Goal: Task Accomplishment & Management: Complete application form

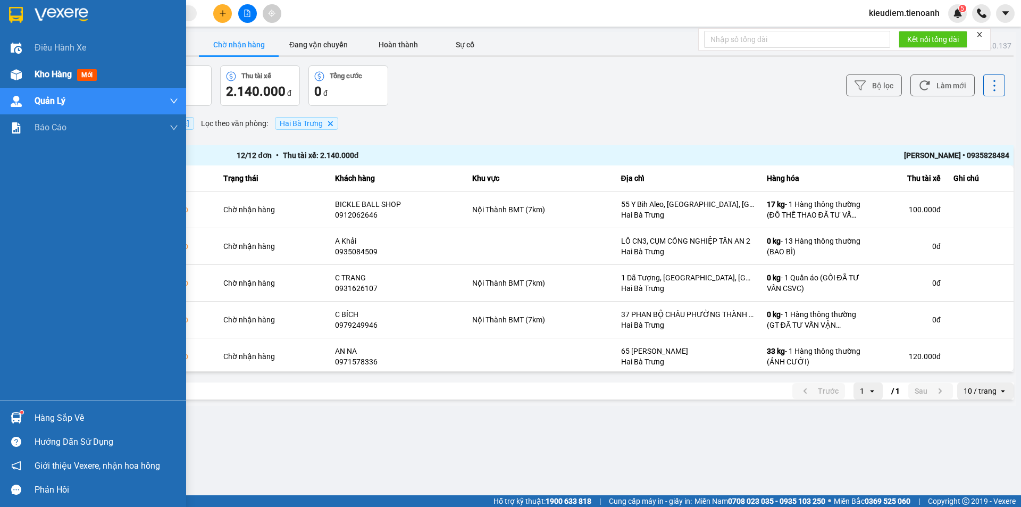
click at [30, 81] on div "Kho hàng mới" at bounding box center [93, 74] width 186 height 27
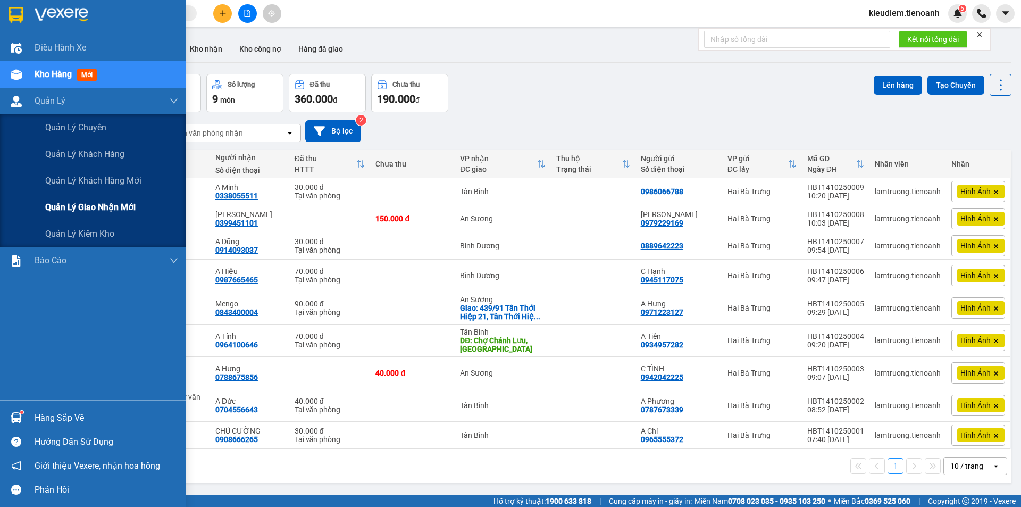
click at [92, 218] on div "Quản lý giao nhận mới" at bounding box center [111, 207] width 133 height 27
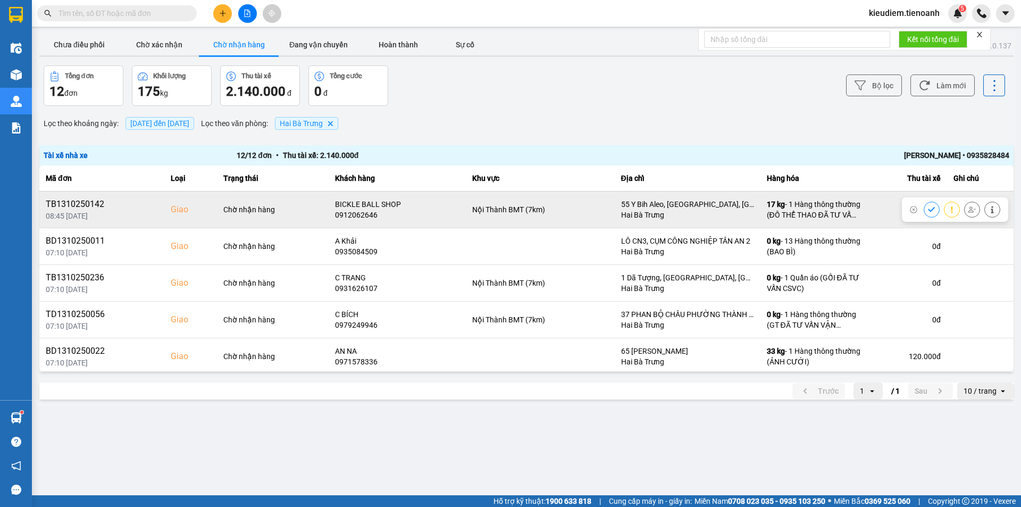
click at [985, 213] on button at bounding box center [992, 209] width 15 height 19
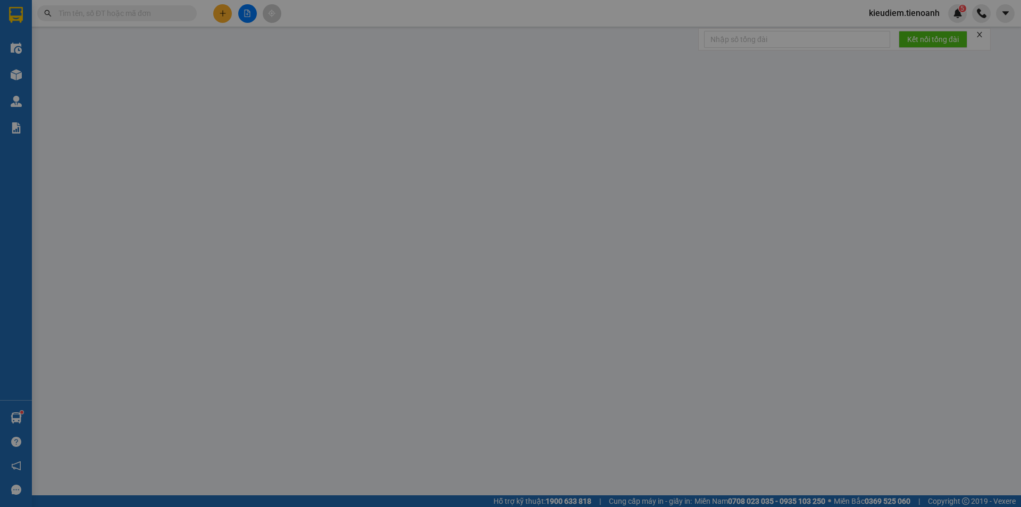
type input "0912062646"
type input "BICKLE BALL SHOP"
checkbox input "true"
type input "55 Y Bih Aleo, [GEOGRAPHIC_DATA], [GEOGRAPHIC_DATA], [GEOGRAPHIC_DATA]"
type input "0909105696"
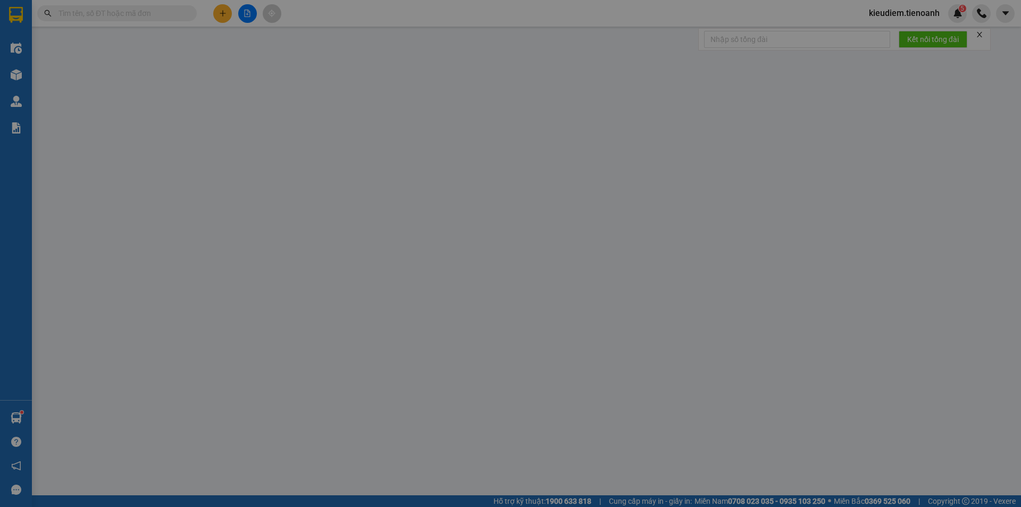
type input "KAMITO"
type input "0"
type input "100.000"
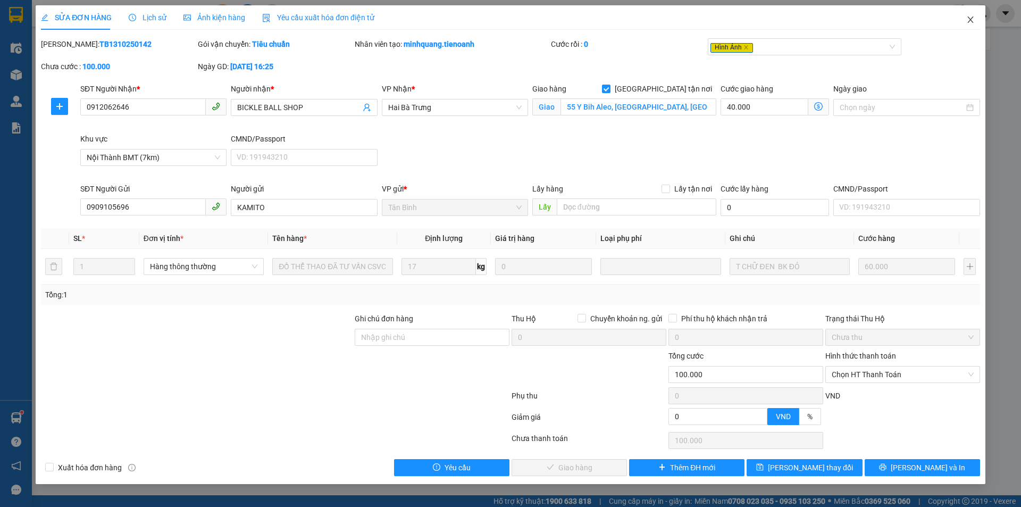
click at [970, 21] on icon "close" at bounding box center [970, 19] width 9 height 9
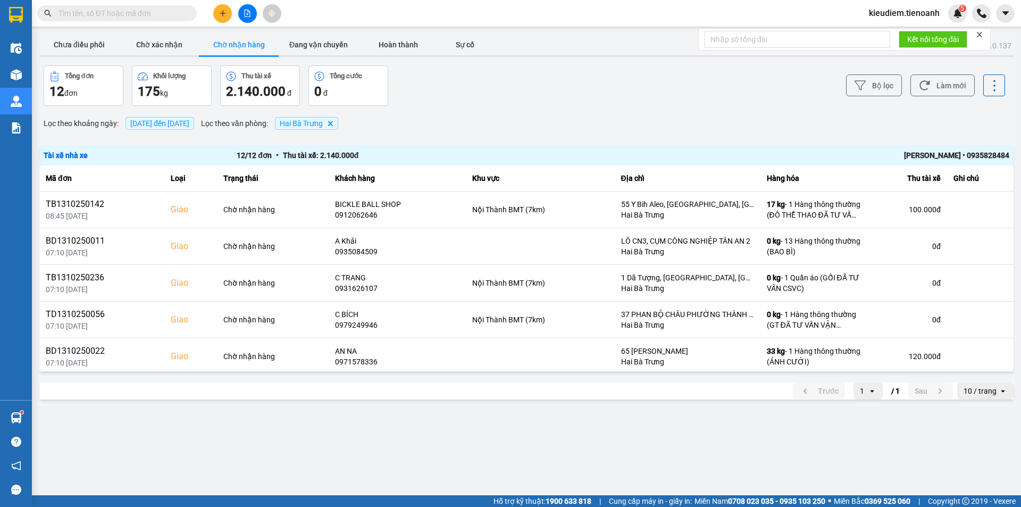
click at [169, 14] on input "text" at bounding box center [122, 13] width 126 height 12
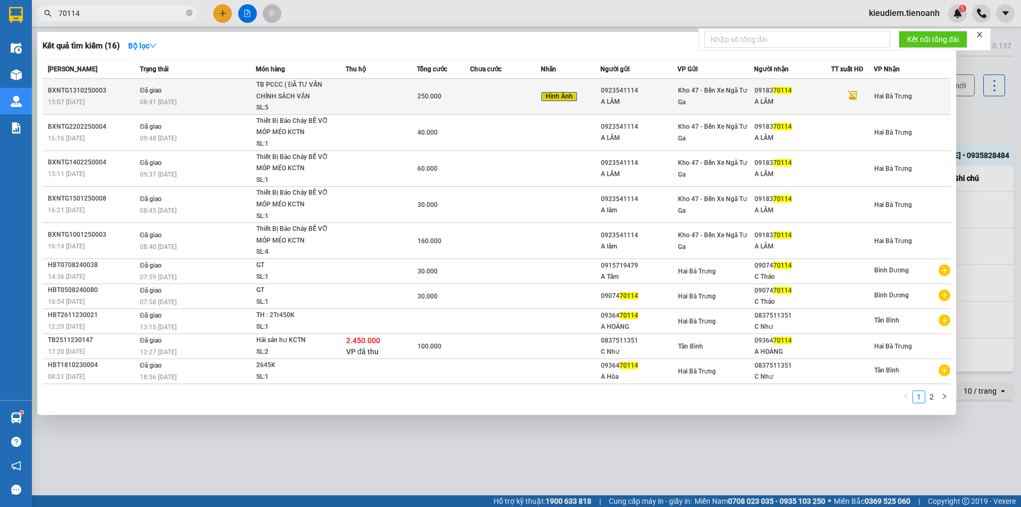
type input "70114"
click at [768, 99] on div "A LÂM" at bounding box center [793, 101] width 76 height 11
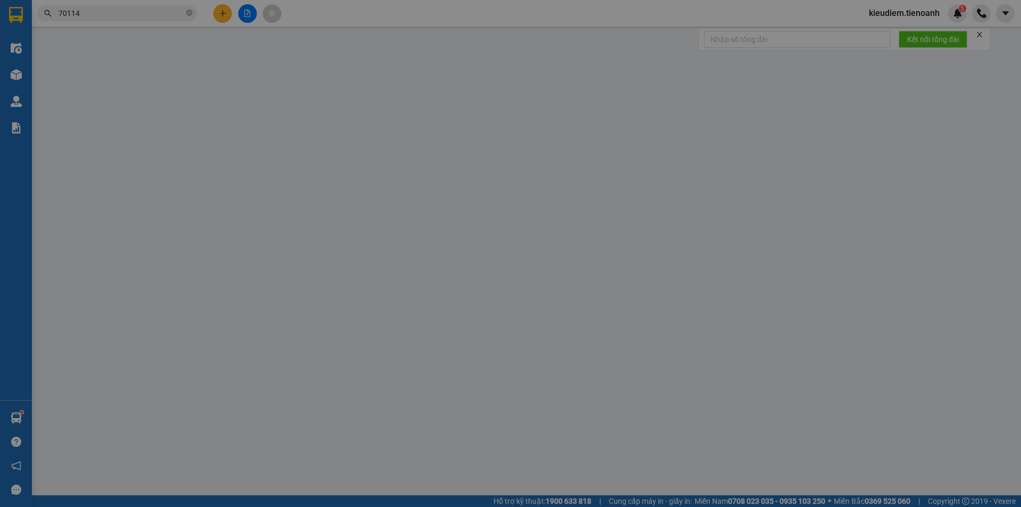
type input "0918370114"
type input "A LÂM"
type input "0923541114"
type input "A LÂM"
type input "0"
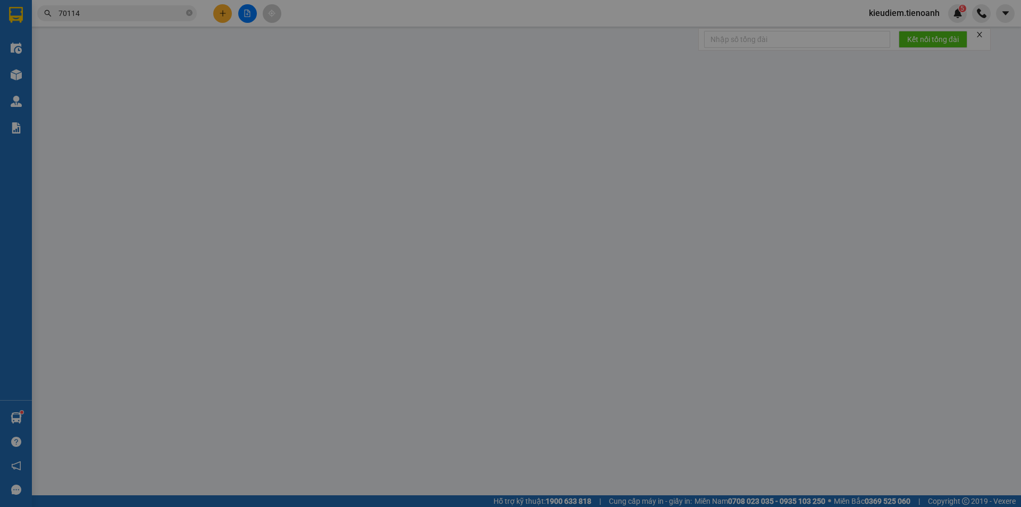
type input "250.000"
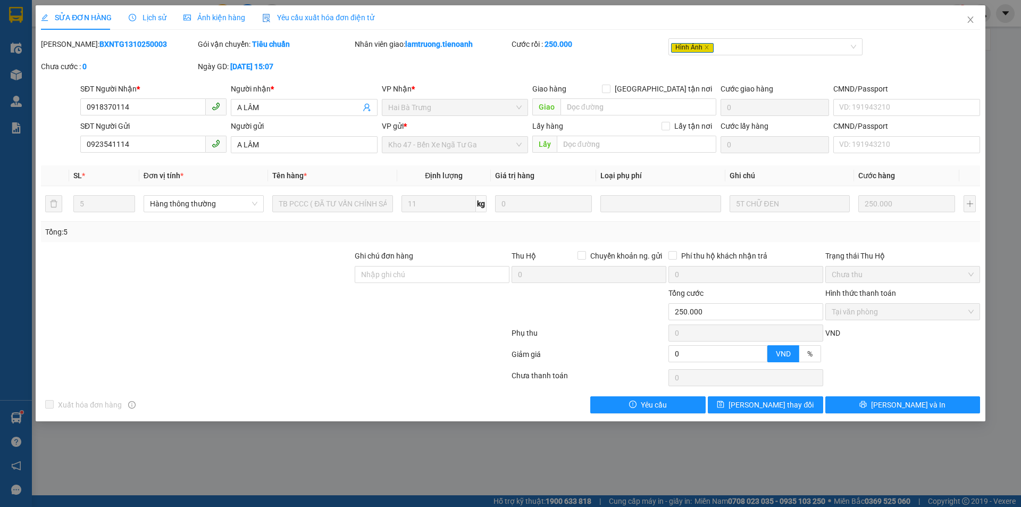
click at [588, 73] on div "[PERSON_NAME]: BXNTG1310250003 Gói vận chuyển: Tiêu chuẩn Nhân viên giao: lamtr…" at bounding box center [510, 60] width 941 height 45
click at [154, 22] on span "Lịch sử" at bounding box center [148, 17] width 38 height 9
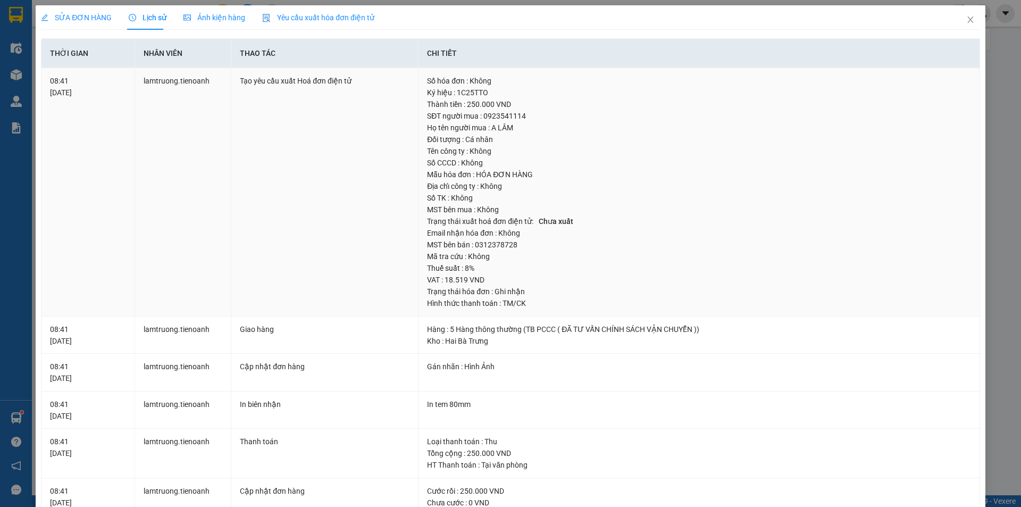
click at [491, 182] on div "Địa chỉ công ty : Không" at bounding box center [699, 186] width 544 height 12
click at [96, 26] on div "SỬA ĐƠN HÀNG" at bounding box center [76, 17] width 71 height 24
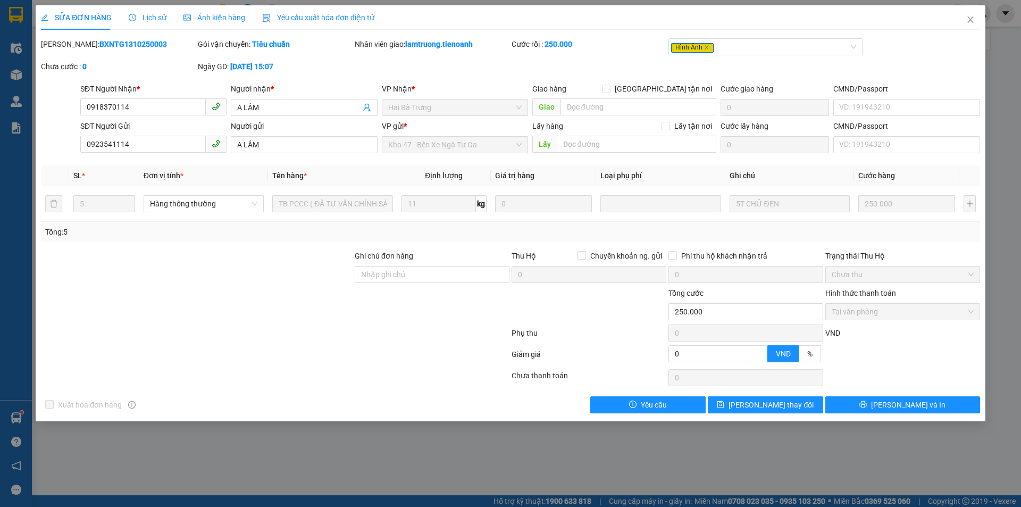
click at [148, 14] on span "Lịch sử" at bounding box center [148, 17] width 38 height 9
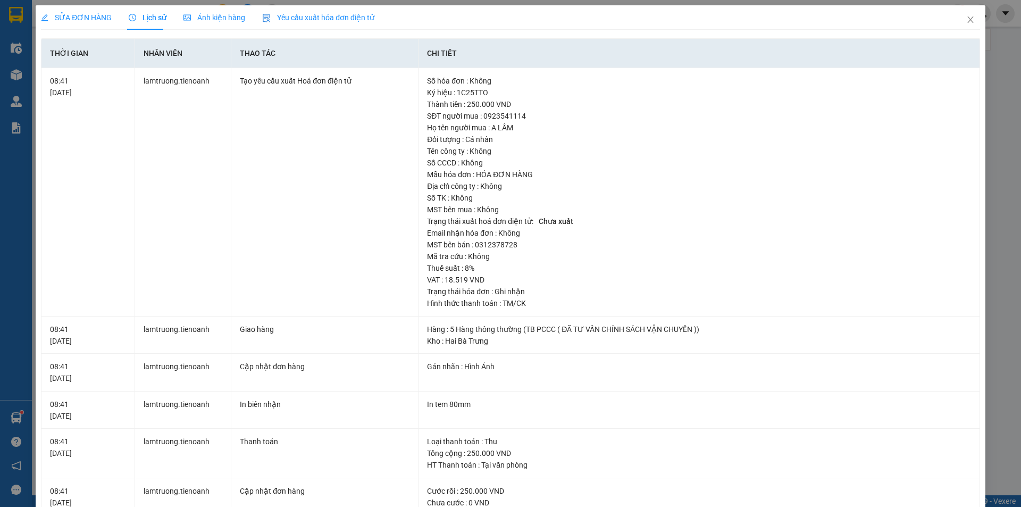
click at [70, 14] on span "SỬA ĐƠN HÀNG" at bounding box center [76, 17] width 71 height 9
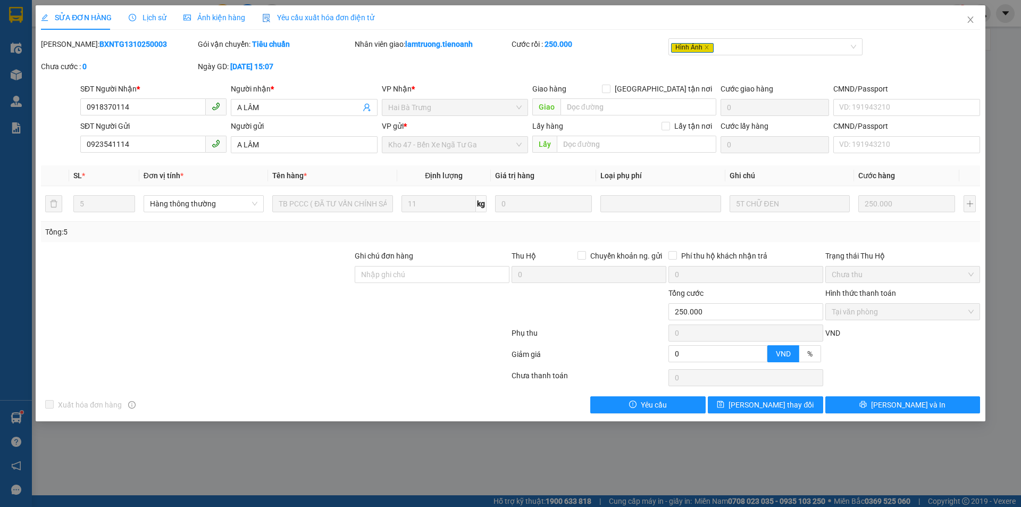
click at [412, 61] on div "[PERSON_NAME]: BXNTG1310250003 Gói vận chuyển: Tiêu chuẩn Nhân viên giao: lamtr…" at bounding box center [510, 60] width 941 height 45
click at [243, 63] on b "[DATE] 15:07" at bounding box center [251, 66] width 43 height 9
click at [247, 68] on b "[DATE] 15:07" at bounding box center [251, 66] width 43 height 9
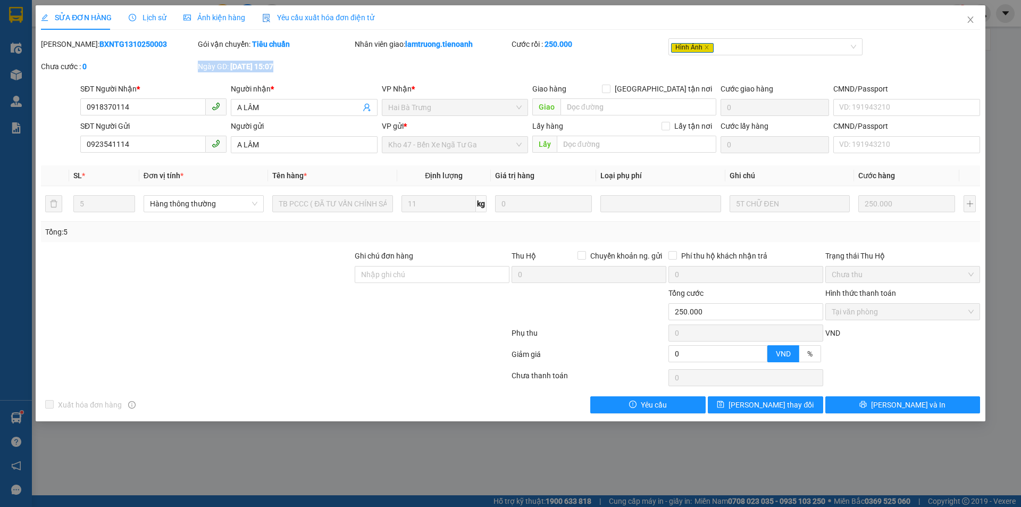
click at [247, 68] on b "[DATE] 15:07" at bounding box center [251, 66] width 43 height 9
click at [258, 72] on div "Ngày GD: [DATE] 15:07" at bounding box center [275, 67] width 155 height 12
click at [355, 335] on div at bounding box center [275, 334] width 471 height 21
click at [156, 14] on span "Lịch sử" at bounding box center [148, 17] width 38 height 9
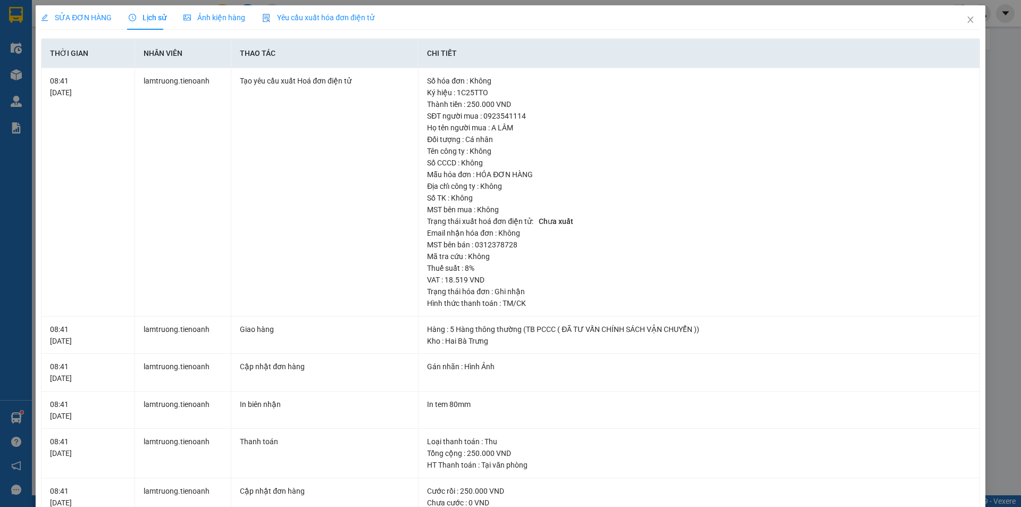
click at [87, 24] on div "SỬA ĐƠN HÀNG" at bounding box center [76, 17] width 71 height 24
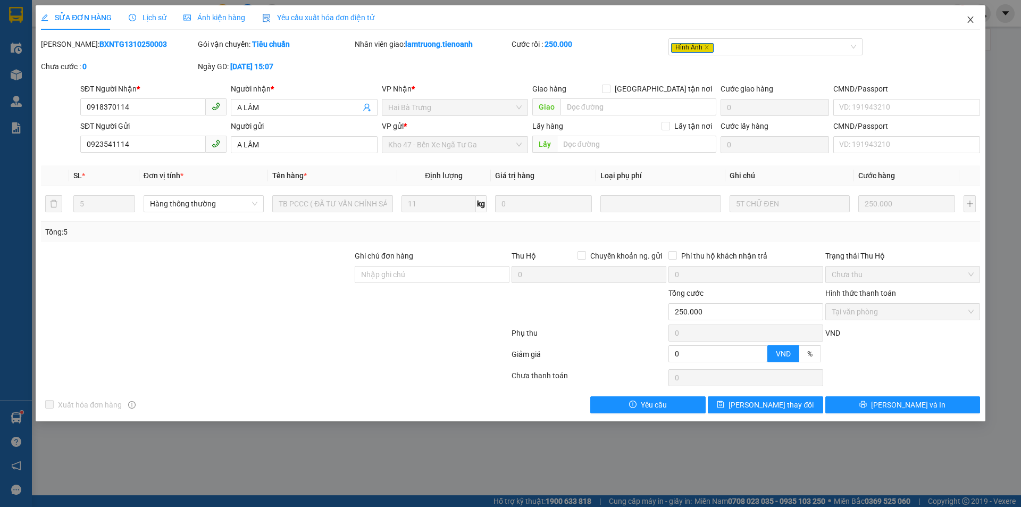
click at [971, 17] on icon "close" at bounding box center [970, 19] width 9 height 9
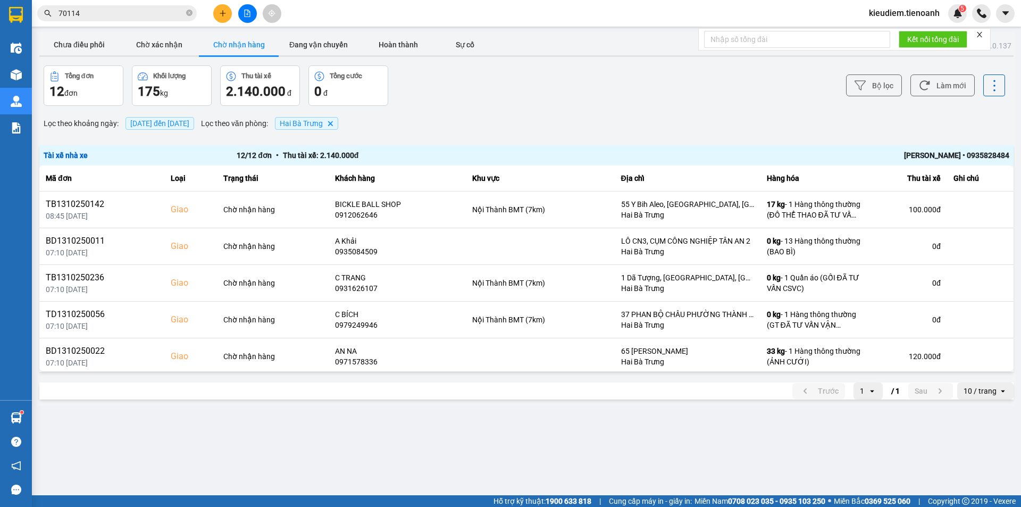
click at [155, 13] on input "70114" at bounding box center [122, 13] width 126 height 12
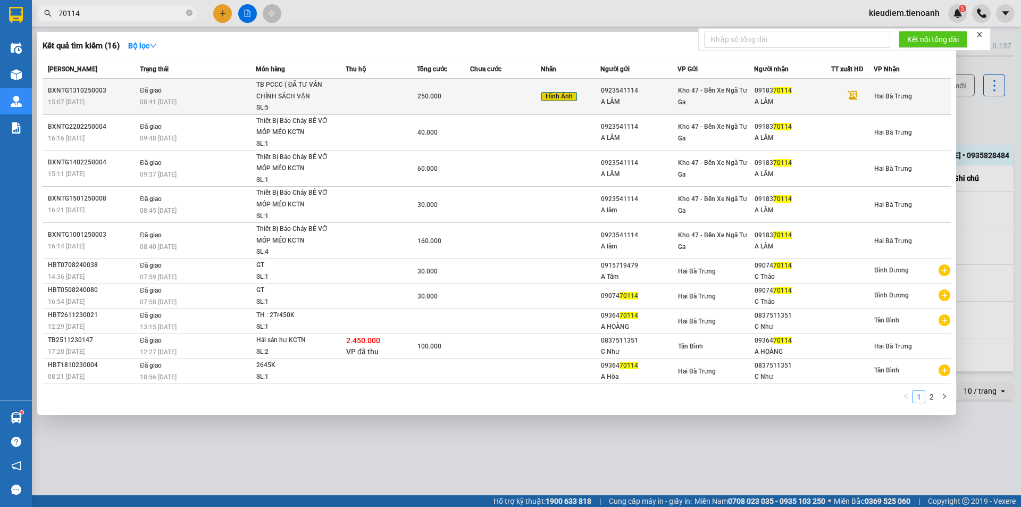
click at [207, 81] on td "Đã giao 08:41 [DATE]" at bounding box center [196, 97] width 119 height 36
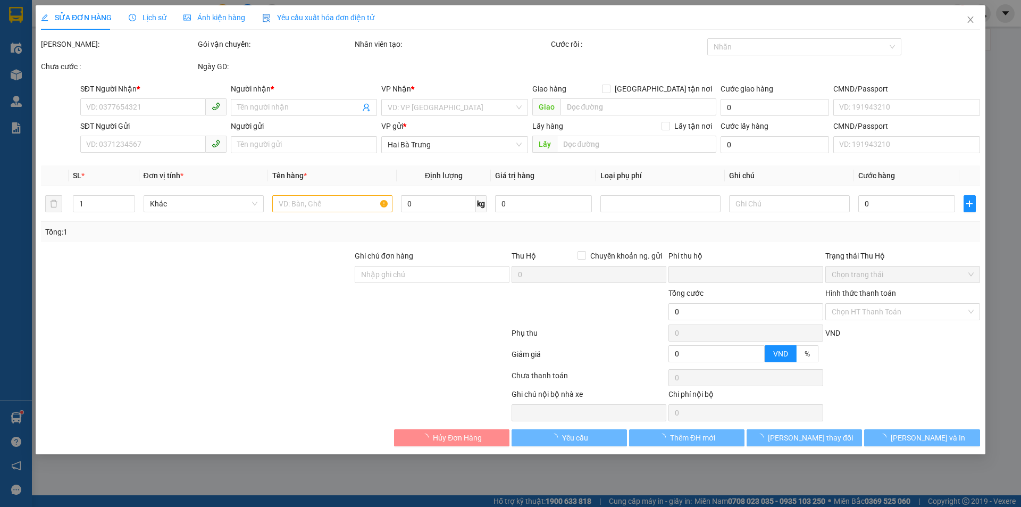
type input "0918370114"
type input "A LÂM"
type input "0923541114"
type input "A LÂM"
type input "0"
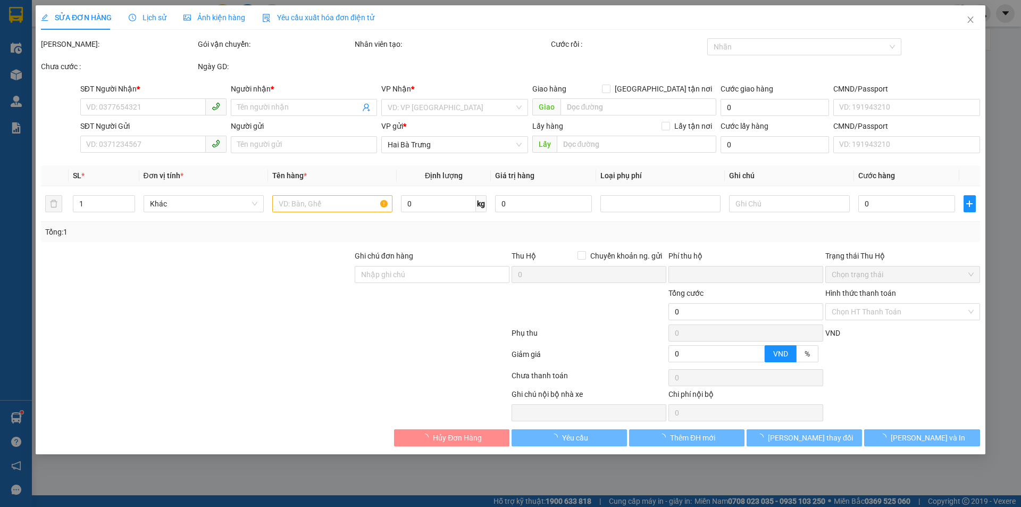
type input "250.000"
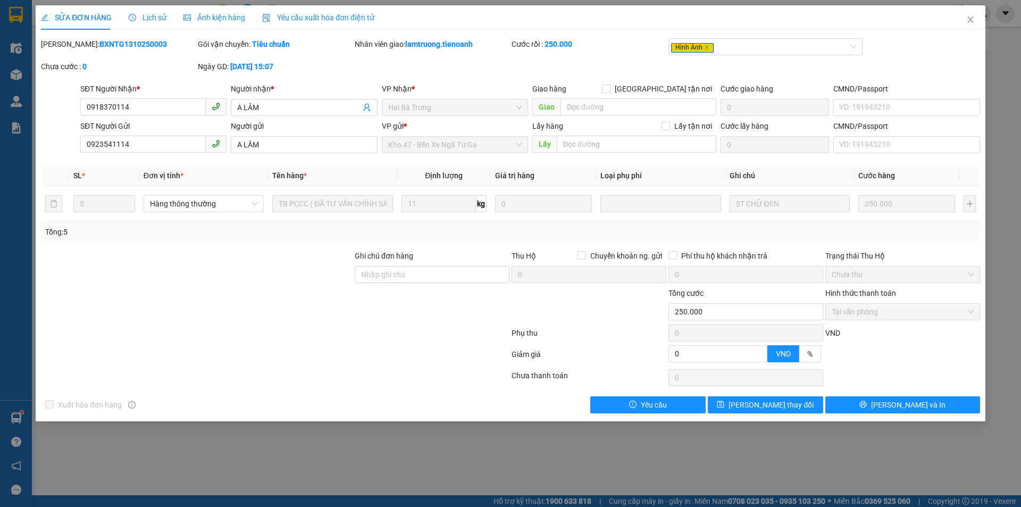
click at [628, 328] on div "Phụ thu" at bounding box center [589, 336] width 157 height 19
click at [780, 225] on div "Tổng: 5" at bounding box center [510, 232] width 939 height 20
click at [780, 222] on div "Tổng: 5" at bounding box center [510, 232] width 939 height 20
click at [970, 16] on icon "close" at bounding box center [970, 19] width 9 height 9
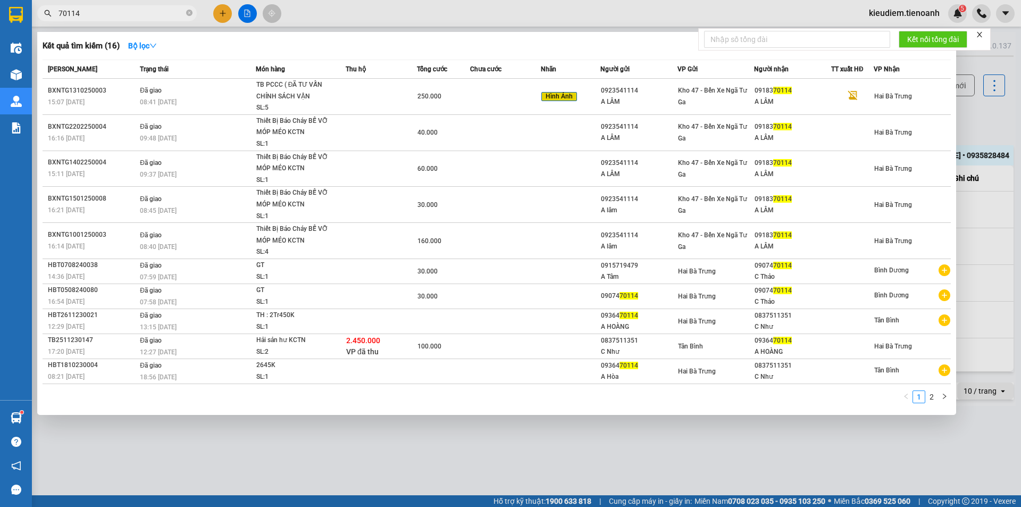
click at [142, 18] on input "70114" at bounding box center [122, 13] width 126 height 12
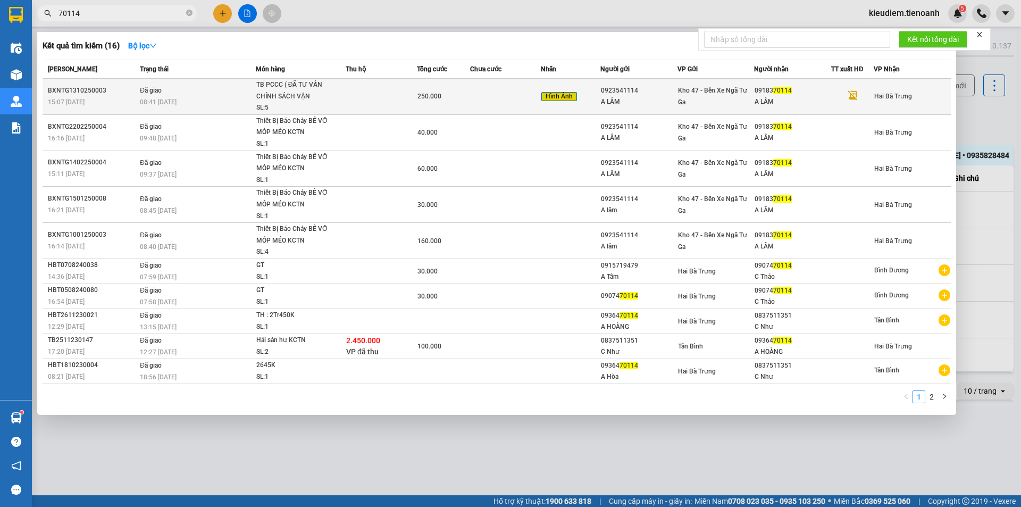
click at [595, 91] on div "Hình Ảnh" at bounding box center [570, 96] width 58 height 12
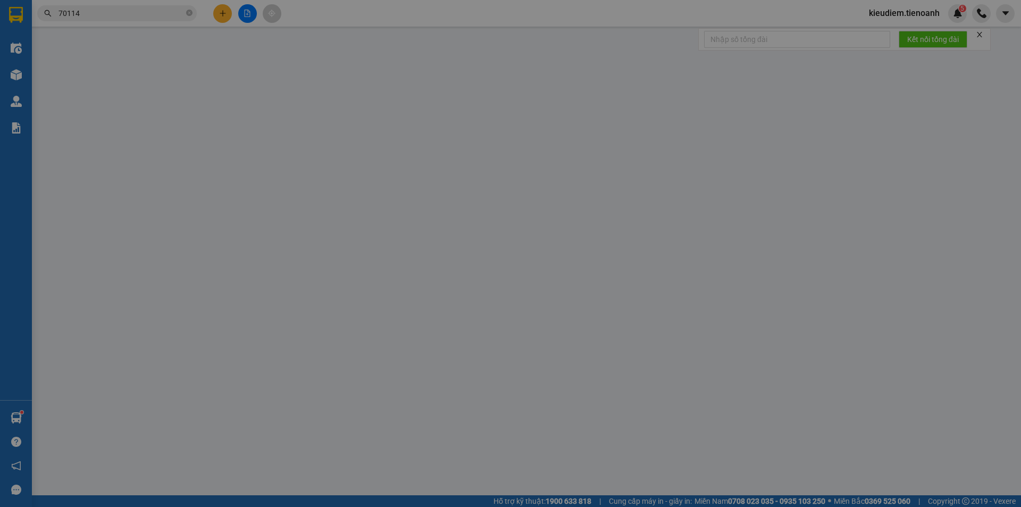
type input "0918370114"
type input "A LÂM"
type input "0923541114"
type input "A LÂM"
type input "0"
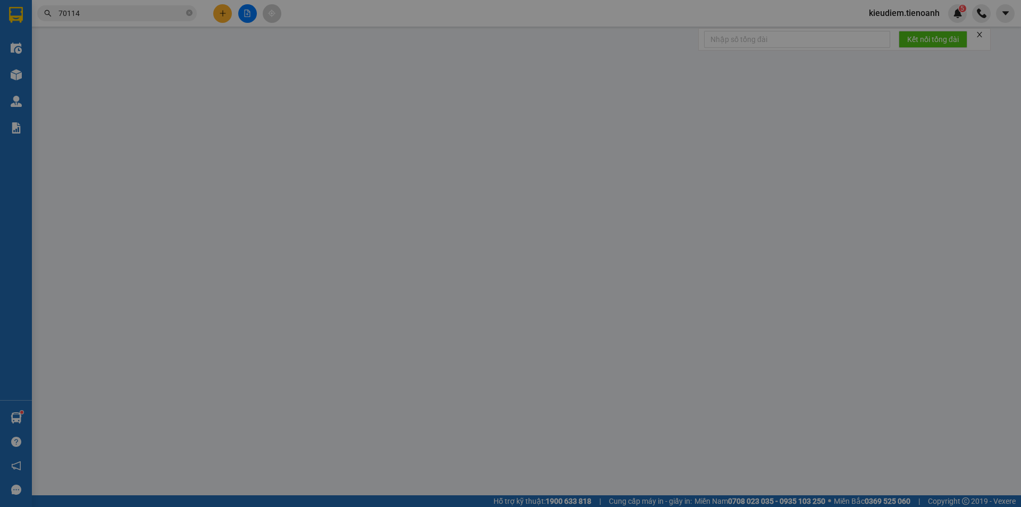
type input "250.000"
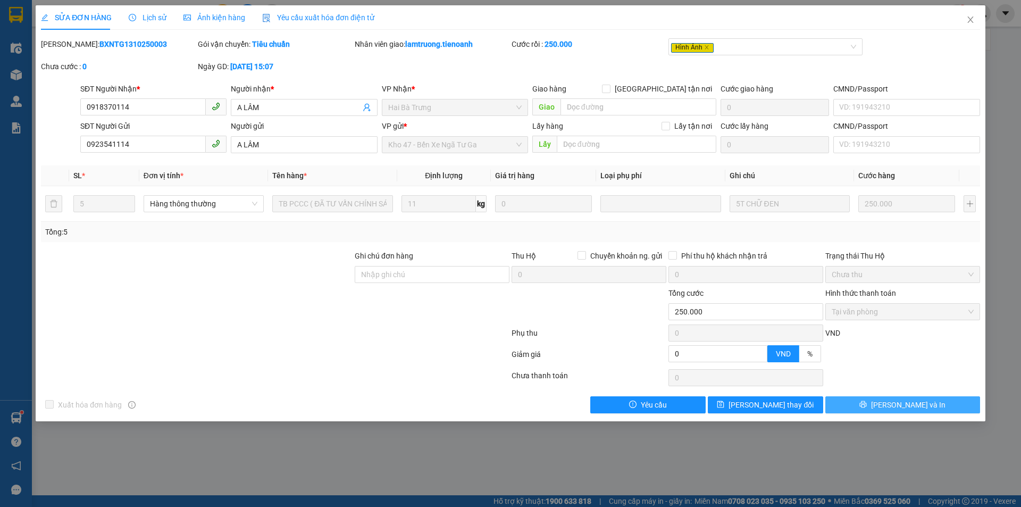
click at [925, 400] on button "[PERSON_NAME] và In" at bounding box center [902, 404] width 155 height 17
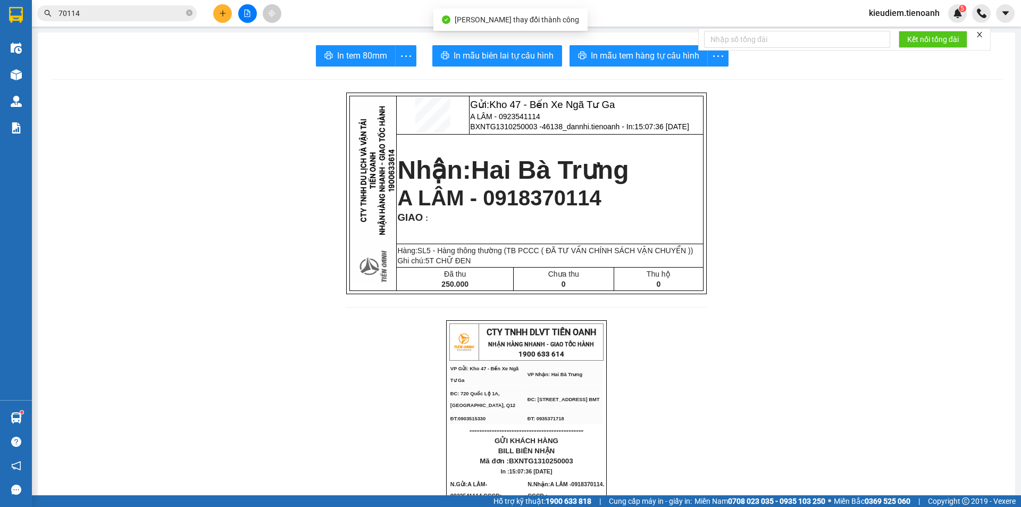
click at [679, 305] on div "Gửi: Kho 47 - Bến Xe Ngã Tư Ga A LÂM - 0923541114 BXNTG1310250003 - 46138_dannh…" at bounding box center [526, 207] width 361 height 228
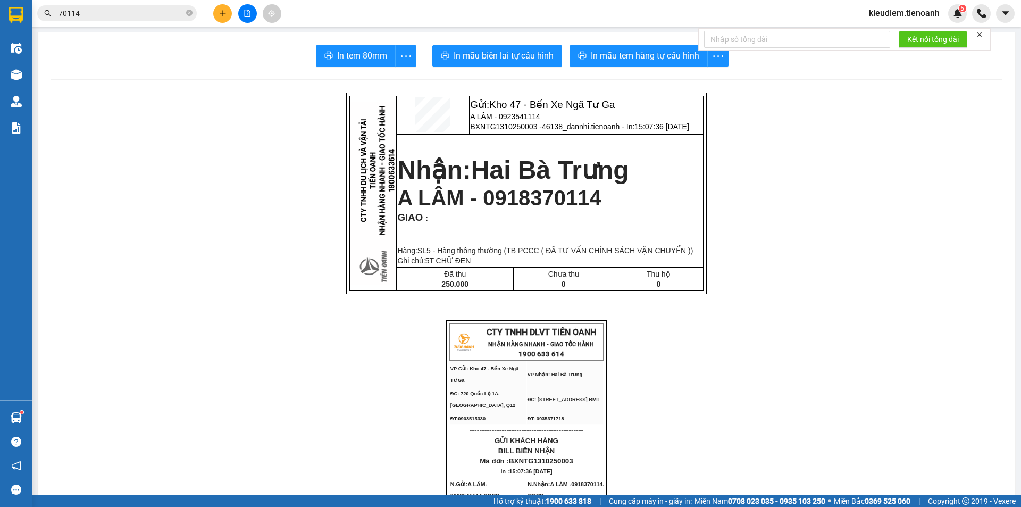
click at [679, 305] on div "Gửi: Kho 47 - Bến Xe Ngã Tư Ga A LÂM - 0923541114 BXNTG1310250003 - 46138_dannh…" at bounding box center [526, 207] width 361 height 228
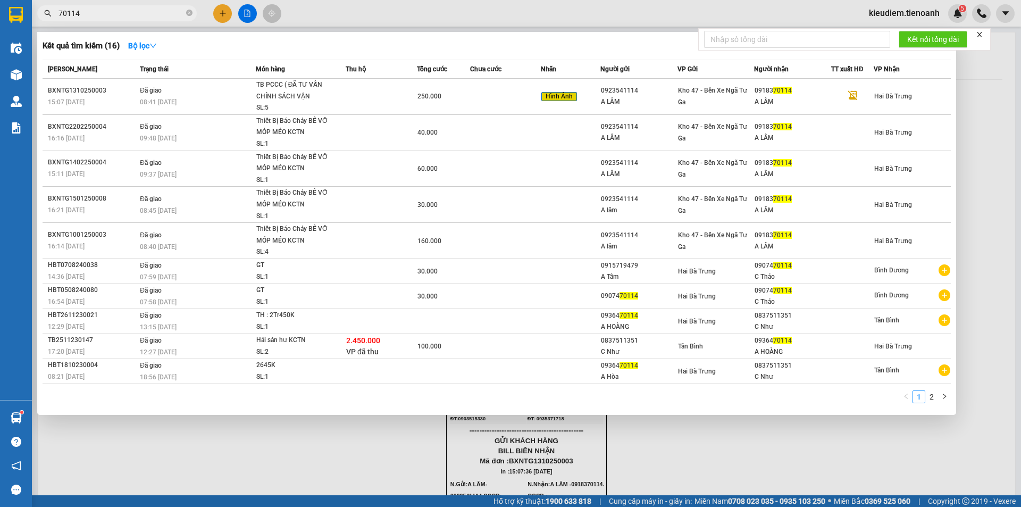
click at [107, 17] on input "70114" at bounding box center [122, 13] width 126 height 12
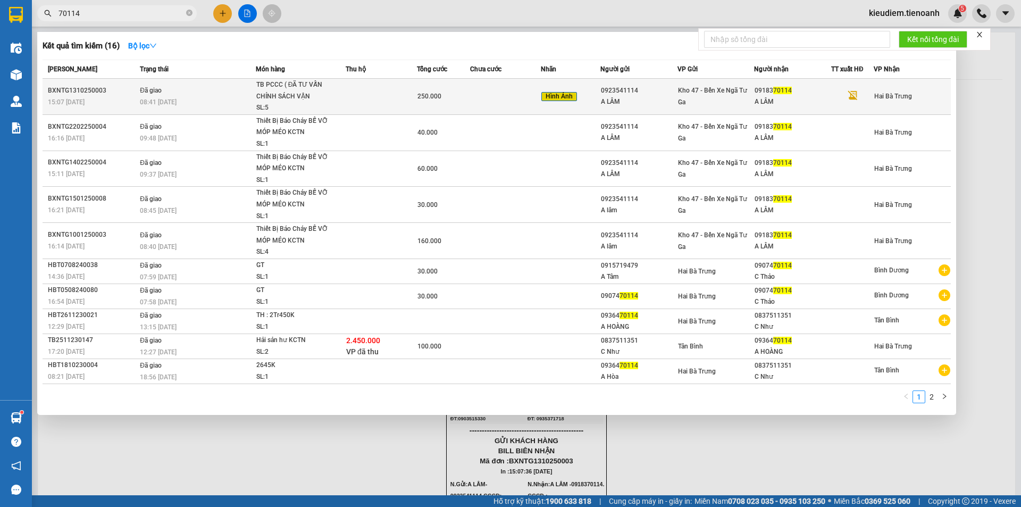
click at [214, 91] on td "Đã giao 08:41 [DATE]" at bounding box center [196, 97] width 119 height 36
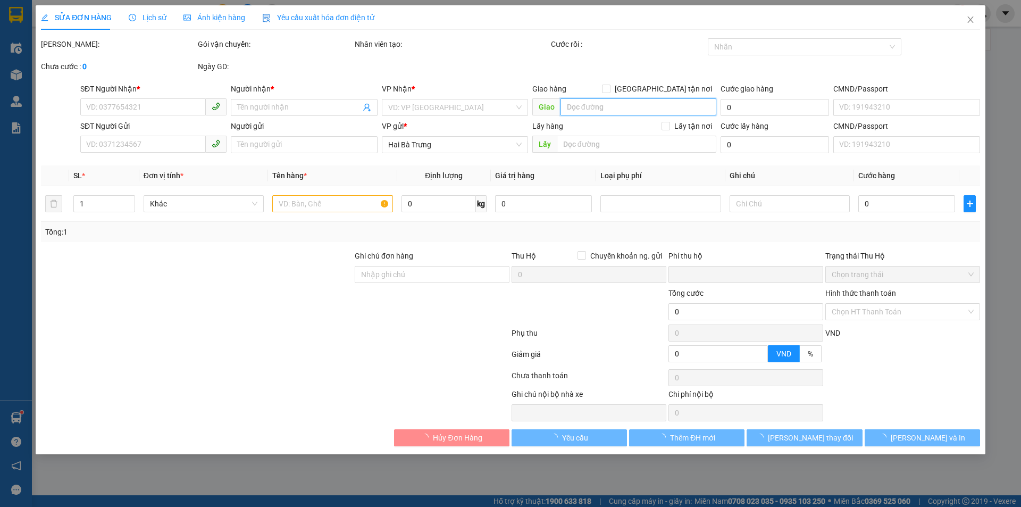
type input "0918370114"
type input "A LÂM"
type input "0923541114"
type input "A LÂM"
type input "0"
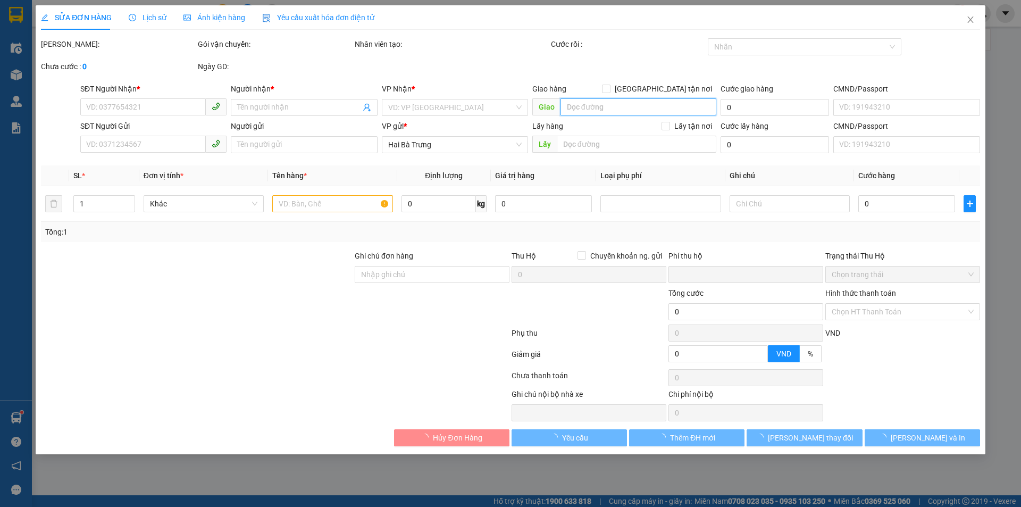
type input "250.000"
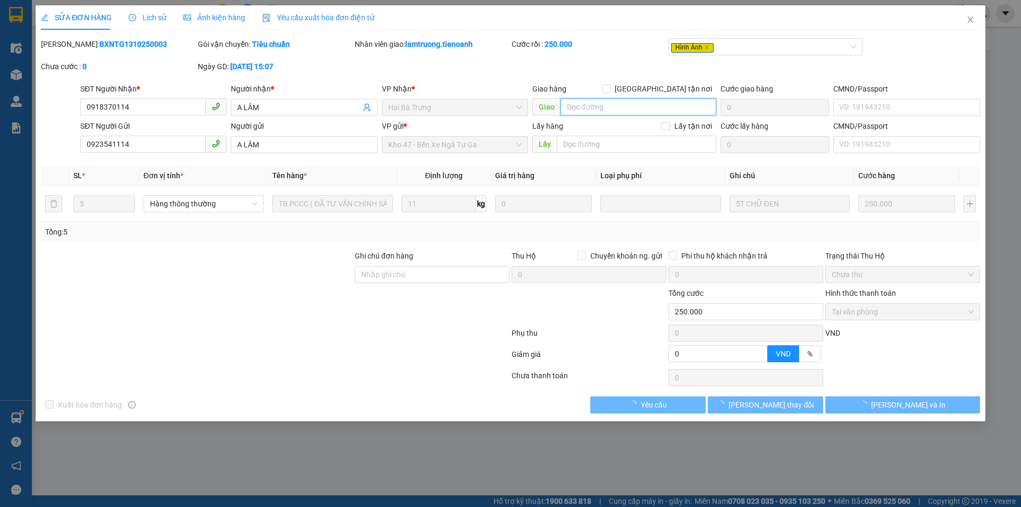
click at [634, 111] on input "search" at bounding box center [639, 106] width 156 height 17
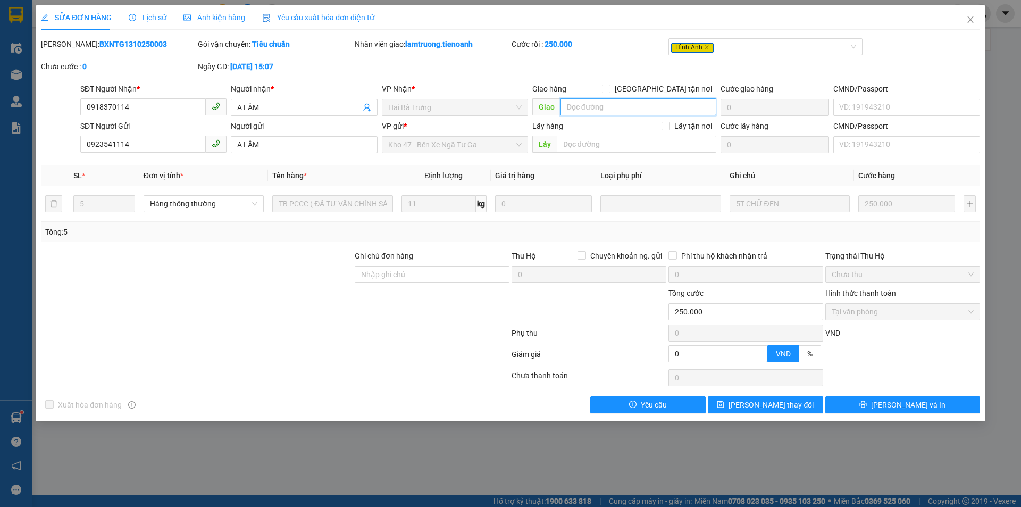
click at [633, 111] on input "search" at bounding box center [639, 106] width 156 height 17
drag, startPoint x: 971, startPoint y: 18, endPoint x: 919, endPoint y: 21, distance: 52.2
click at [971, 18] on icon "close" at bounding box center [970, 19] width 9 height 9
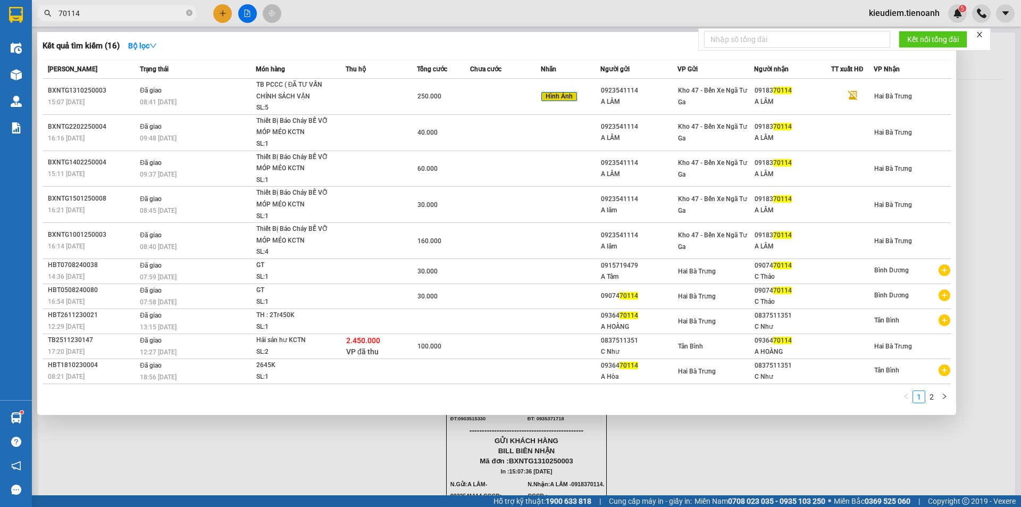
click at [103, 10] on input "70114" at bounding box center [122, 13] width 126 height 12
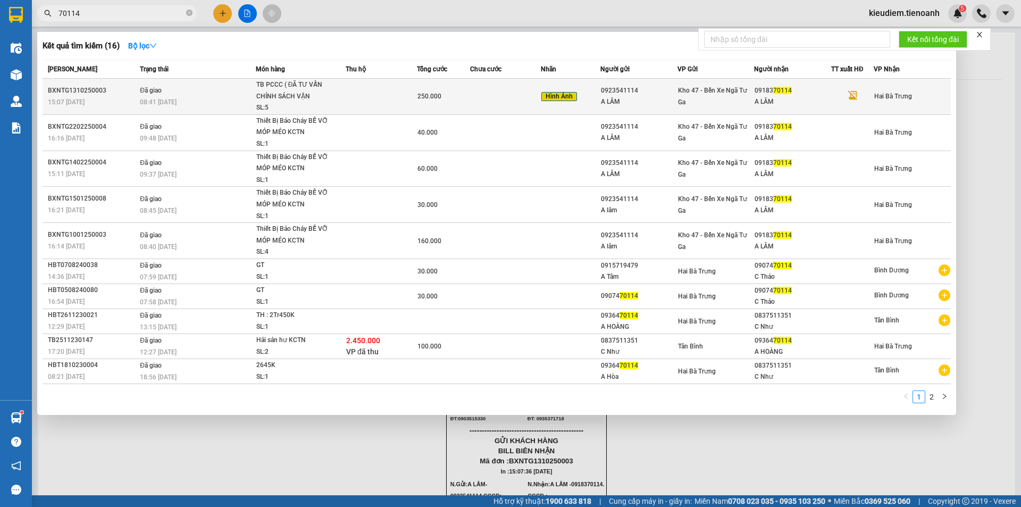
click at [137, 84] on td "BXNTG1310250003 15:07 [DATE]" at bounding box center [90, 97] width 95 height 36
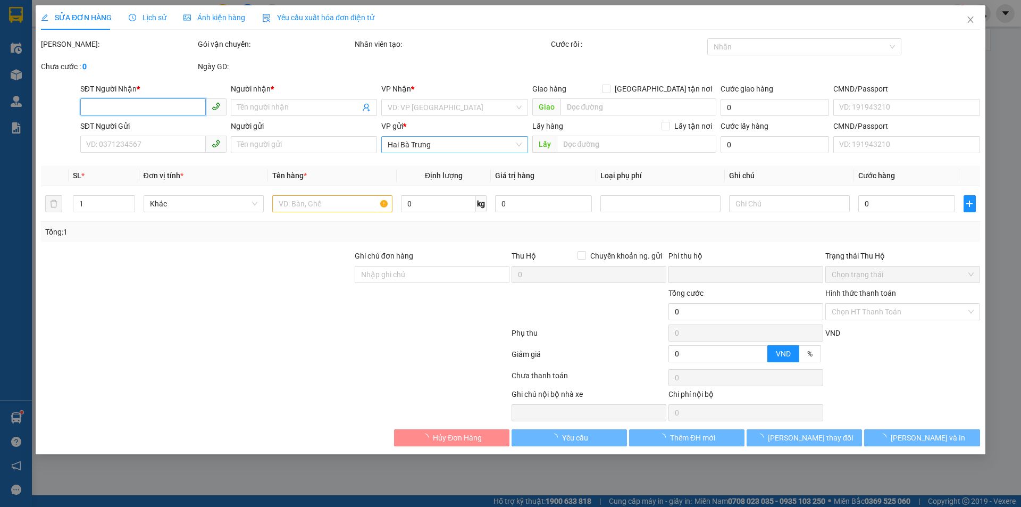
type input "0918370114"
type input "A LÂM"
type input "0923541114"
type input "A LÂM"
type input "0"
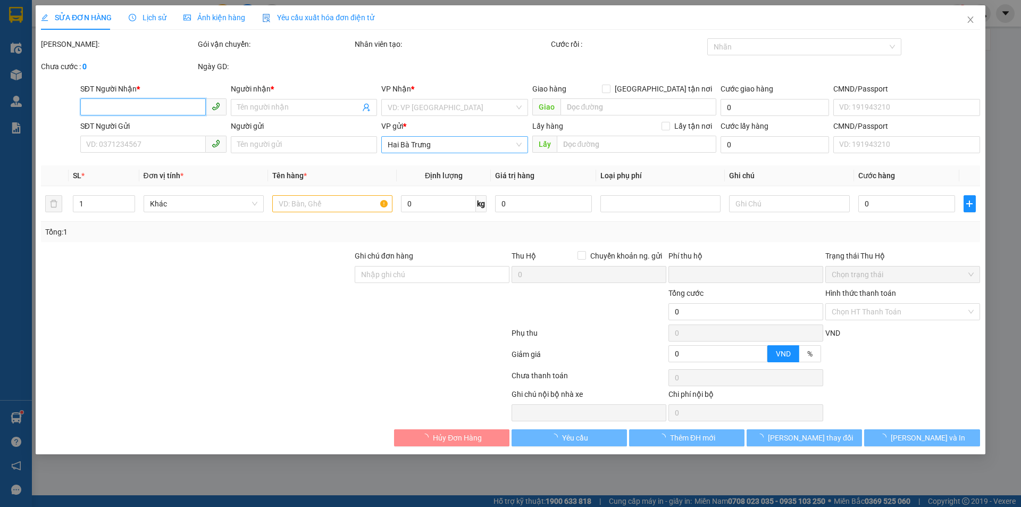
type input "250.000"
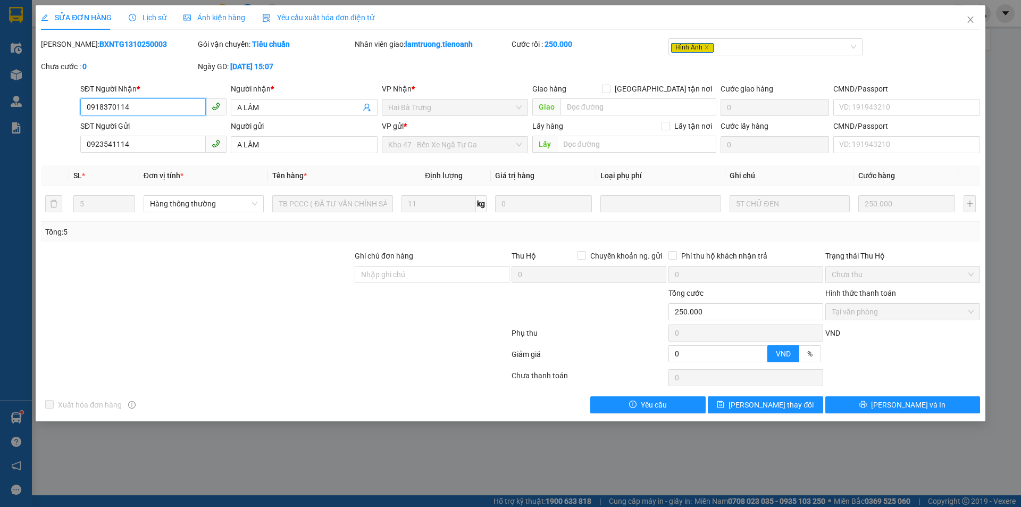
click at [866, 312] on span "Tại văn phòng" at bounding box center [903, 312] width 142 height 16
click at [862, 371] on div "Chọn HT Thanh Toán" at bounding box center [902, 377] width 157 height 21
click at [970, 24] on span "Close" at bounding box center [971, 20] width 30 height 30
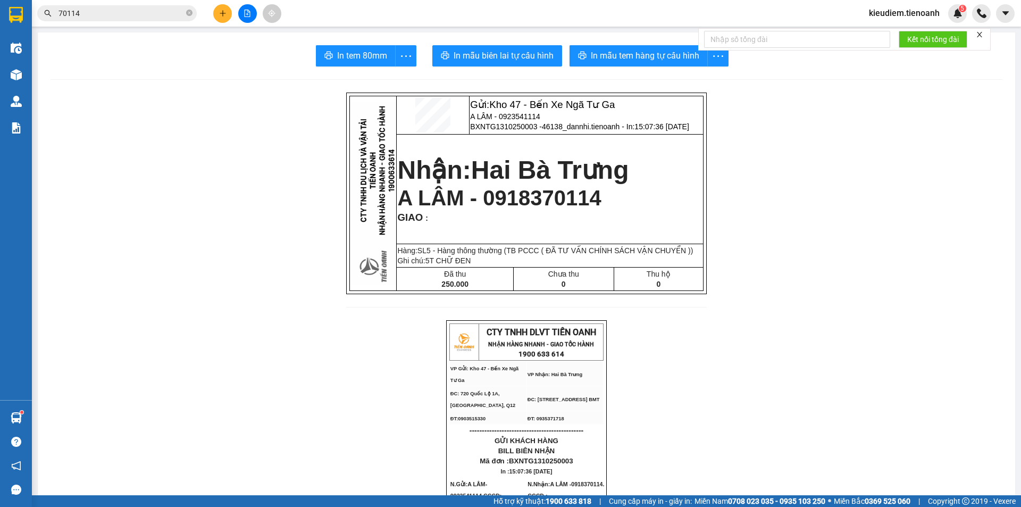
click at [484, 188] on span "A LÂM - 0918370114" at bounding box center [499, 197] width 204 height 23
click at [513, 170] on span "Hai Bà Trưng" at bounding box center [550, 170] width 158 height 28
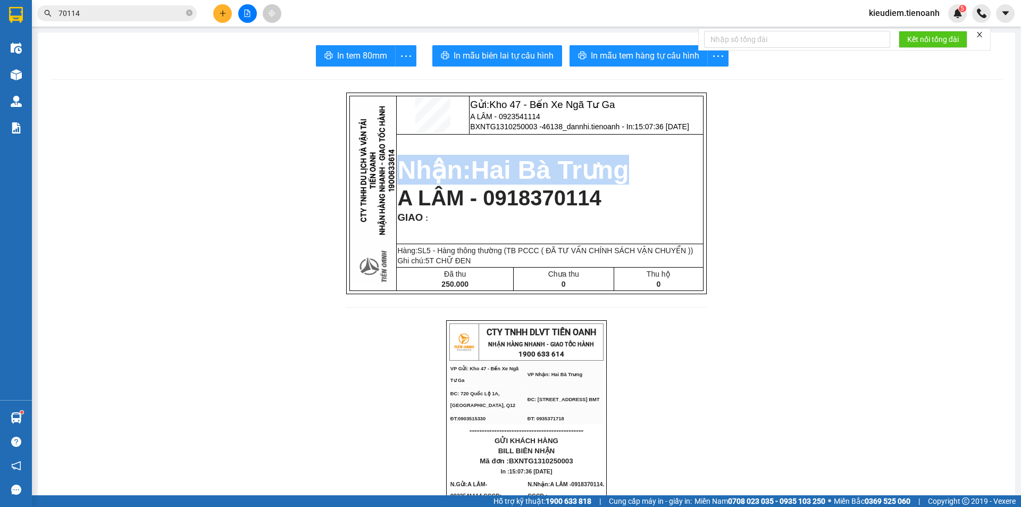
click at [513, 170] on span "Hai Bà Trưng" at bounding box center [550, 170] width 158 height 28
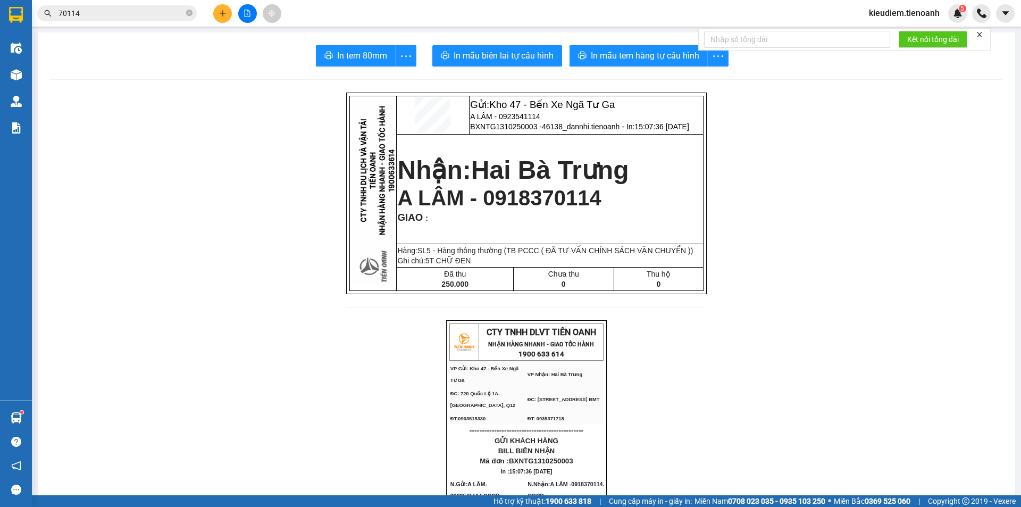
click at [102, 18] on input "70114" at bounding box center [122, 13] width 126 height 12
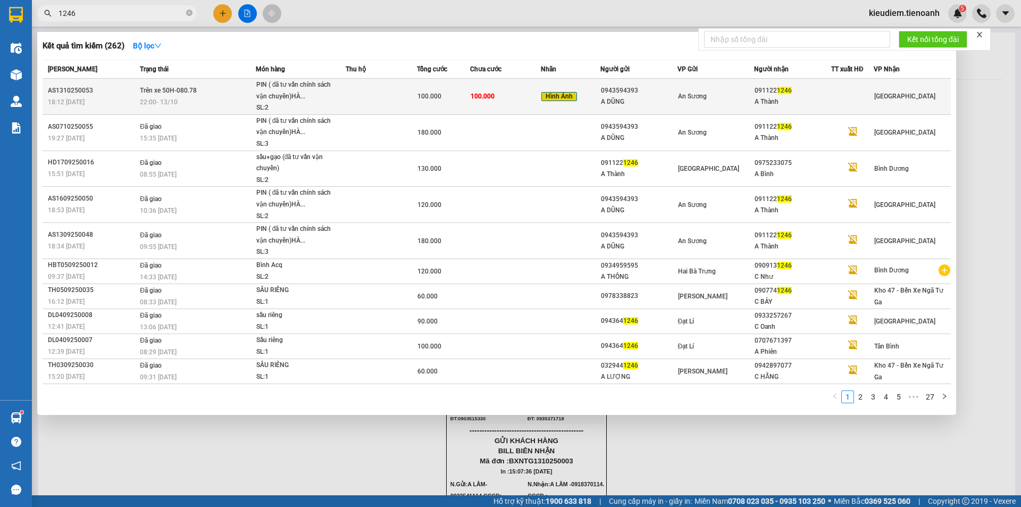
type input "1246"
click at [344, 88] on span "PIN ( đã tư vấn chính sách vận chuyển)HÀ... SL: 2" at bounding box center [300, 96] width 89 height 35
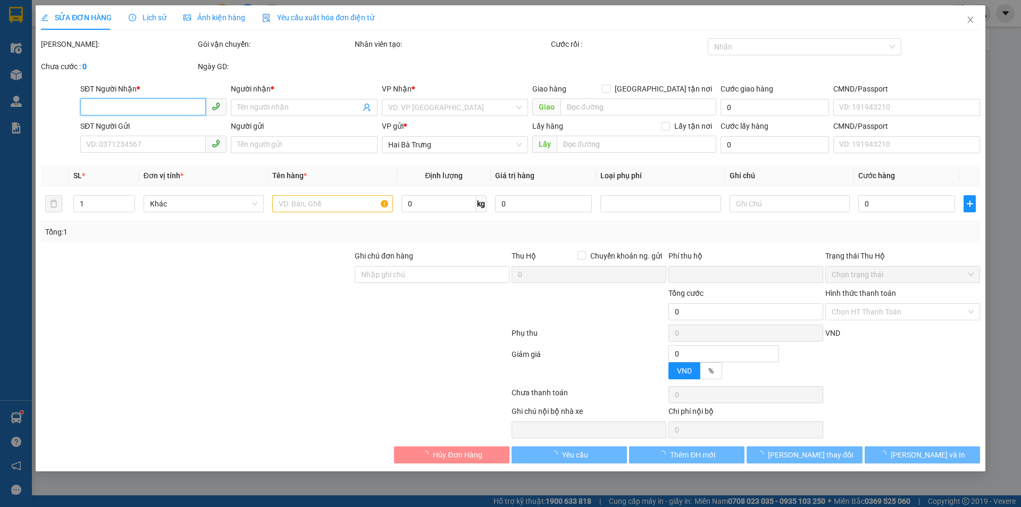
type input "0911221246"
type input "A Thành"
type input "0943594393"
type input "A DŨNG"
type input "0"
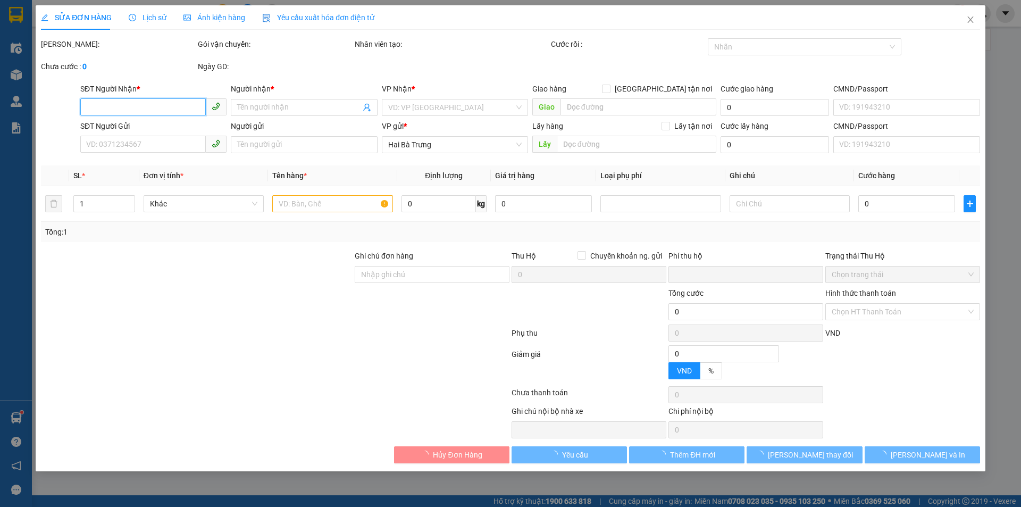
type input "100.000"
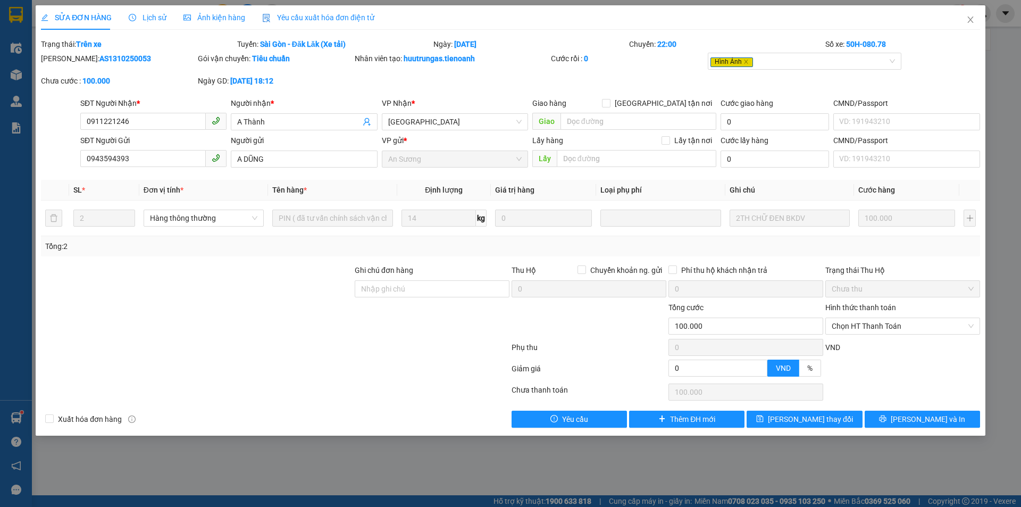
click at [214, 16] on span "Ảnh kiện hàng" at bounding box center [214, 17] width 62 height 9
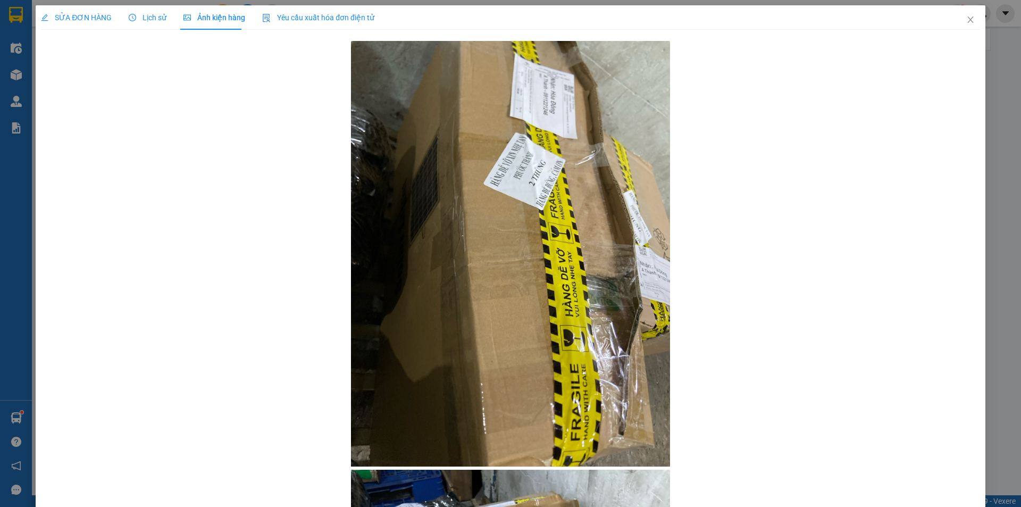
click at [112, 13] on div "SỬA ĐƠN HÀNG Lịch sử Ảnh kiện hàng Yêu cầu xuất hóa đơn điện tử" at bounding box center [207, 17] width 333 height 24
click at [130, 19] on icon "clock-circle" at bounding box center [132, 17] width 7 height 7
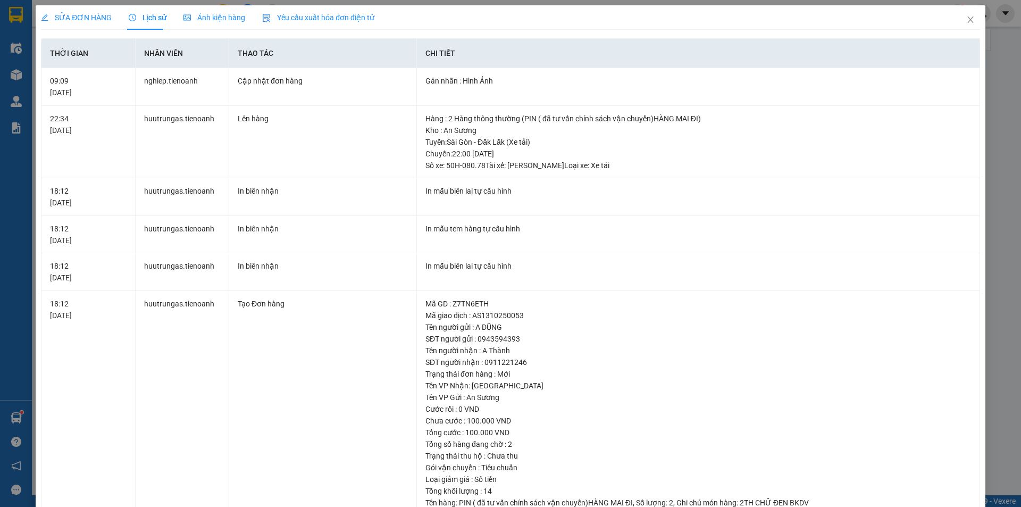
click at [90, 19] on span "SỬA ĐƠN HÀNG" at bounding box center [76, 17] width 71 height 9
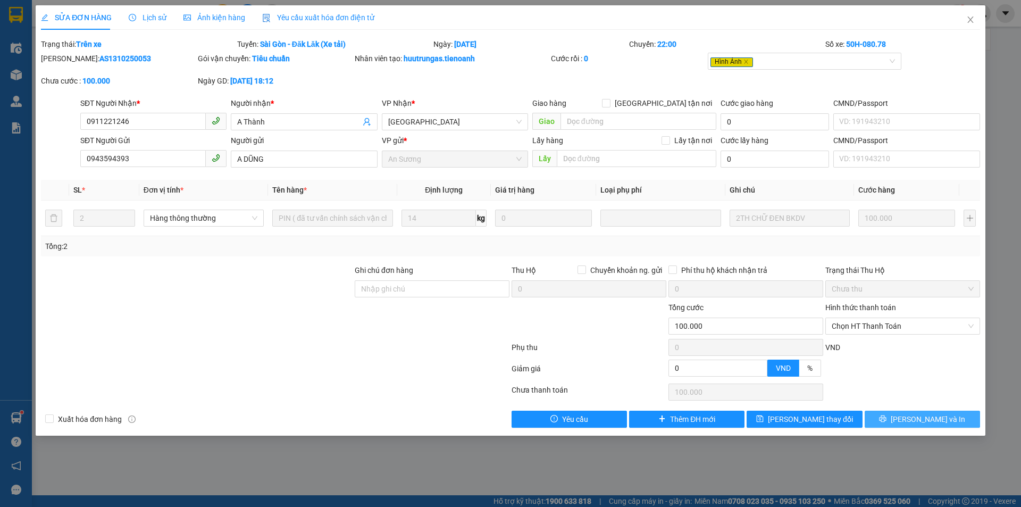
click at [919, 423] on span "[PERSON_NAME] và In" at bounding box center [928, 419] width 74 height 12
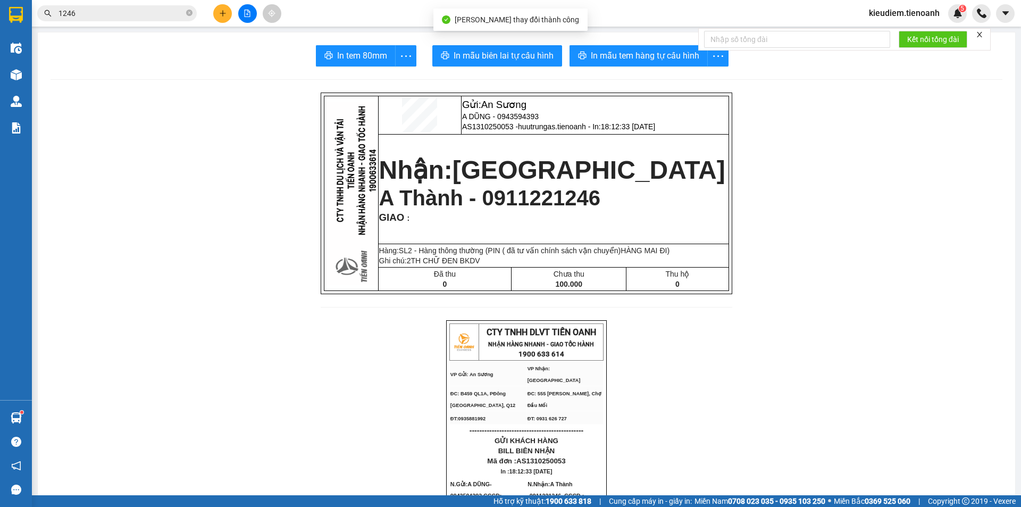
click at [454, 262] on span "2TH CHỮ ĐEN BKDV" at bounding box center [443, 260] width 73 height 9
drag, startPoint x: 534, startPoint y: 254, endPoint x: 621, endPoint y: 254, distance: 86.7
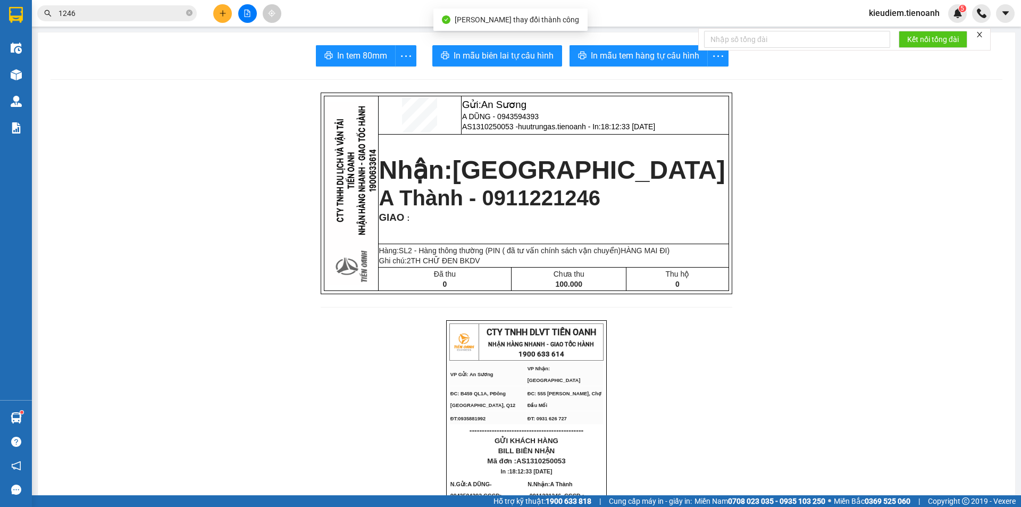
click at [542, 254] on span "2 - Hàng thông thường (PIN ( đã tư vấn chính sách vận chuyển)HÀNG MAI ĐI)" at bounding box center [539, 250] width 262 height 9
click at [670, 254] on span "2 - Hàng thông thường (PIN ( đã tư vấn chính sách vận chuyển)HÀNG MAI ĐI)" at bounding box center [539, 250] width 262 height 9
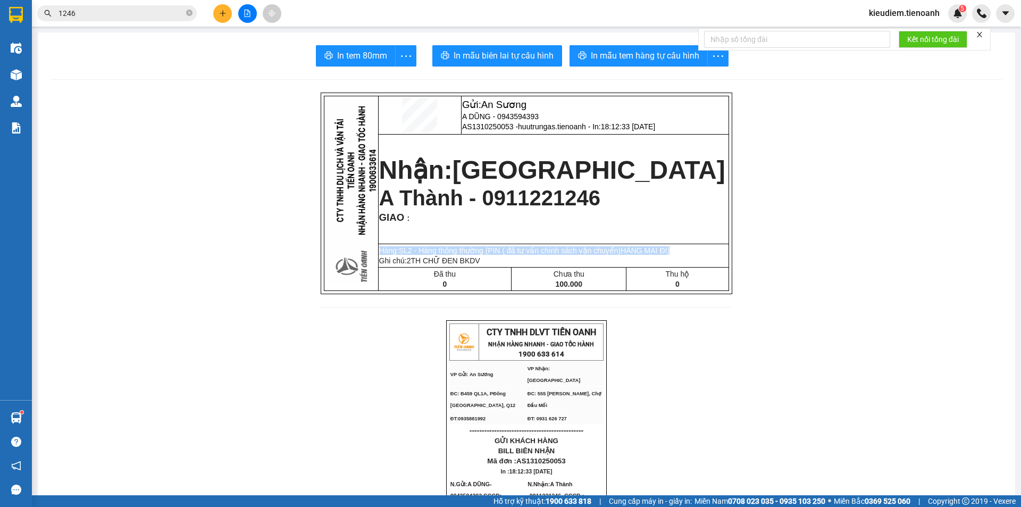
click at [670, 254] on span "2 - Hàng thông thường (PIN ( đã tư vấn chính sách vận chuyển)HÀNG MAI ĐI)" at bounding box center [539, 250] width 262 height 9
click at [557, 254] on span "2 - Hàng thông thường (PIN ( đã tư vấn chính sách vận chuyển)HÀNG MAI ĐI)" at bounding box center [539, 250] width 262 height 9
drag, startPoint x: 540, startPoint y: 261, endPoint x: 473, endPoint y: 246, distance: 68.1
click at [473, 246] on td "Hàng:SL 2 - Hàng thông thường (PIN ( đã tư vấn chính sách vận chuyển)HÀNG MAI Đ…" at bounding box center [553, 255] width 350 height 23
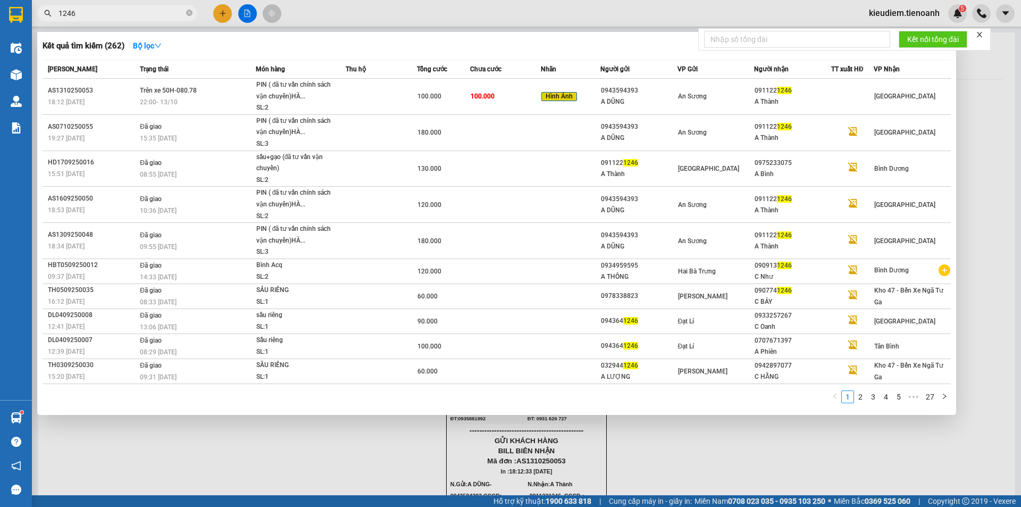
click at [144, 13] on input "1246" at bounding box center [122, 13] width 126 height 12
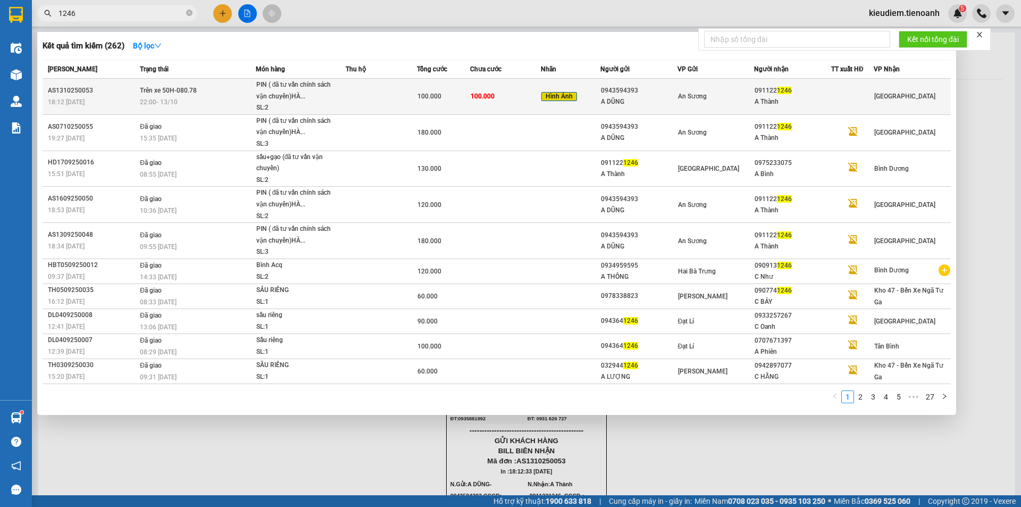
click at [183, 97] on div "22:00 [DATE]" at bounding box center [197, 102] width 115 height 12
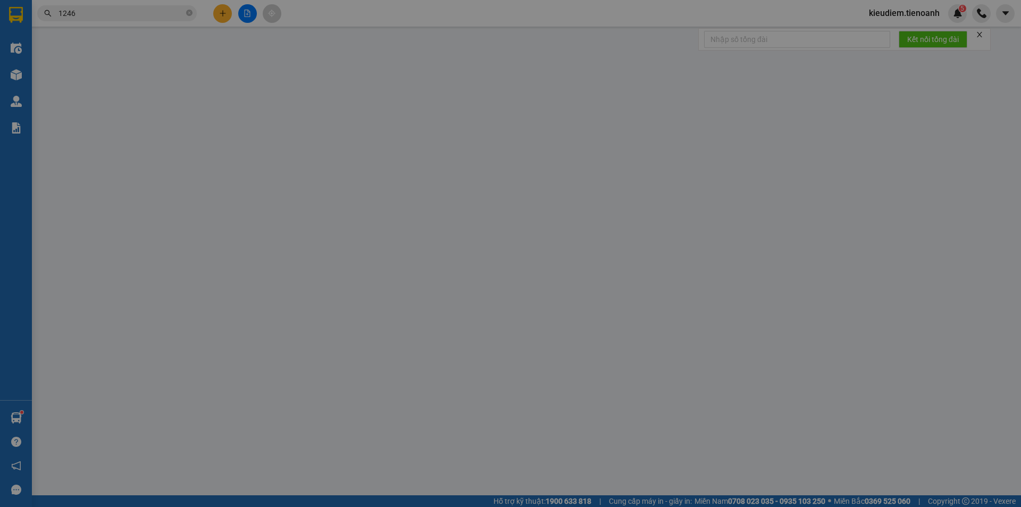
type input "0911221246"
type input "A Thành"
type input "0943594393"
type input "A DŨNG"
type input "0"
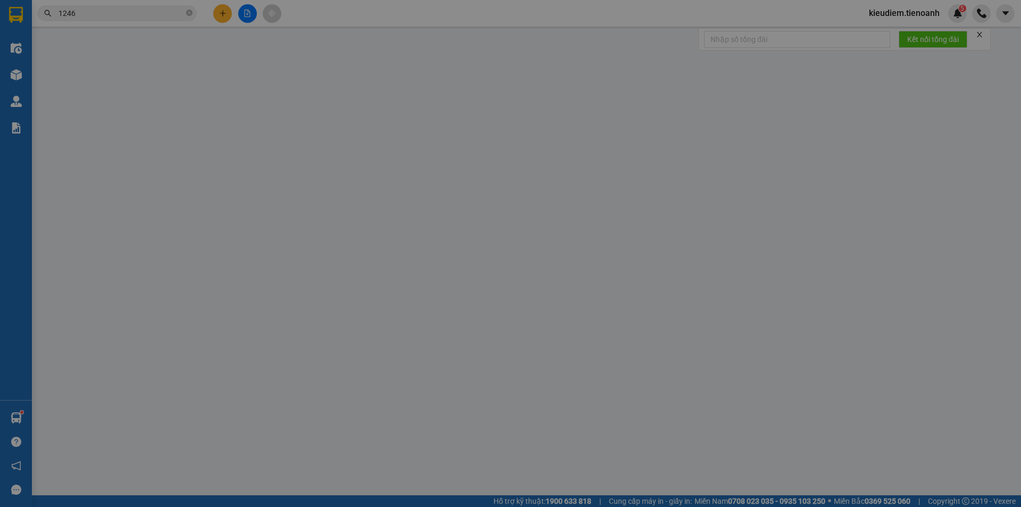
type input "100.000"
